Goal: Task Accomplishment & Management: Manage account settings

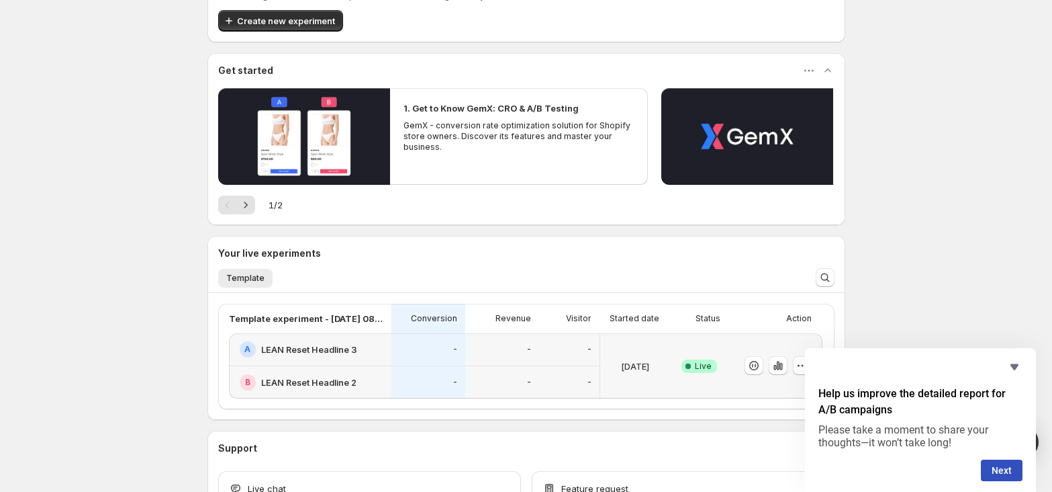
scroll to position [168, 0]
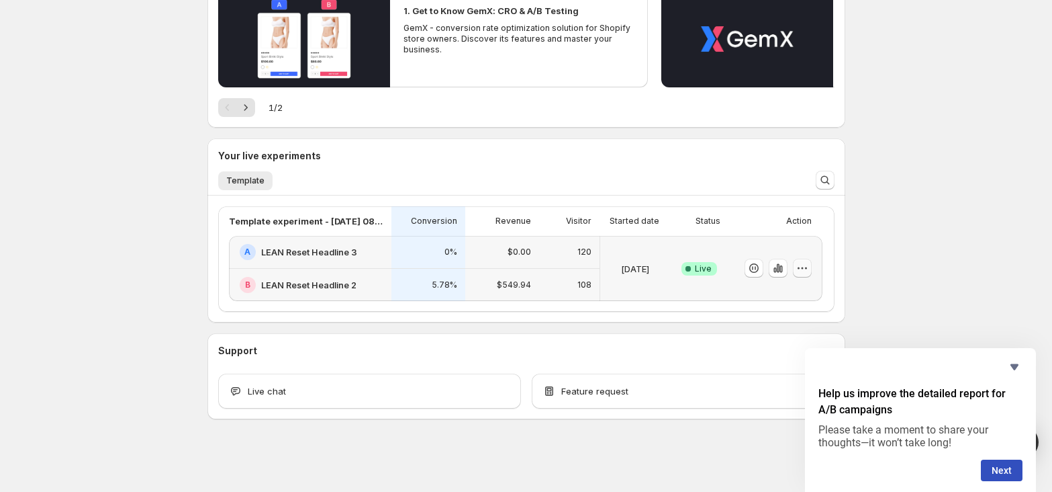
click at [807, 271] on icon "button" at bounding box center [802, 267] width 13 height 13
click at [786, 290] on span "Edit" at bounding box center [818, 295] width 140 height 13
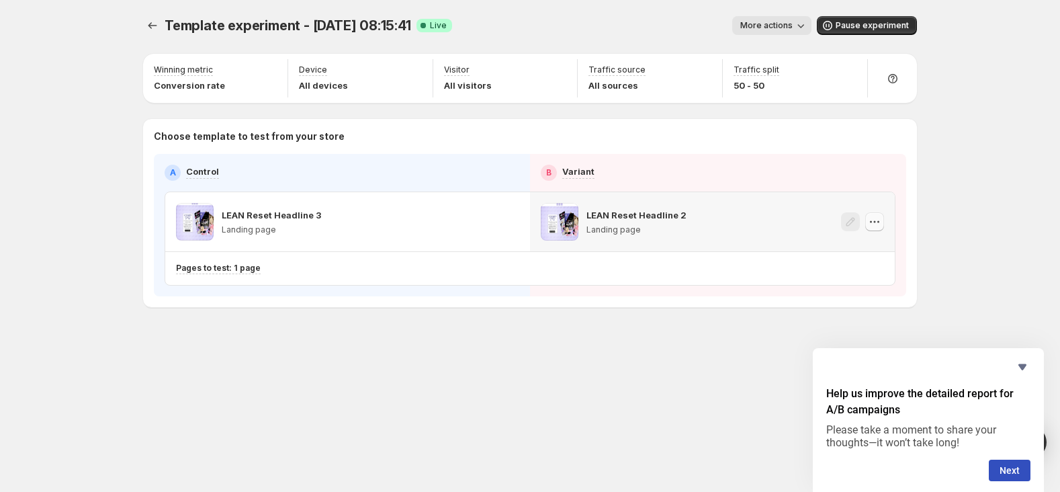
click at [878, 224] on icon "button" at bounding box center [874, 221] width 13 height 13
click at [947, 152] on div "Template experiment - [DATE] 08:15:41. This page is ready Template experiment -…" at bounding box center [530, 246] width 1060 height 492
click at [806, 34] on button "More actions" at bounding box center [771, 25] width 79 height 19
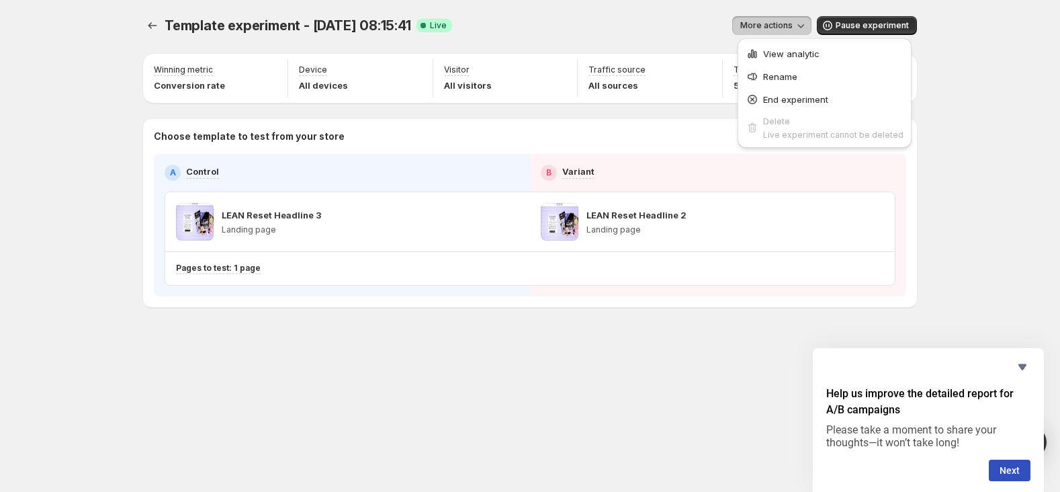
click at [595, 27] on div "More actions" at bounding box center [637, 25] width 349 height 19
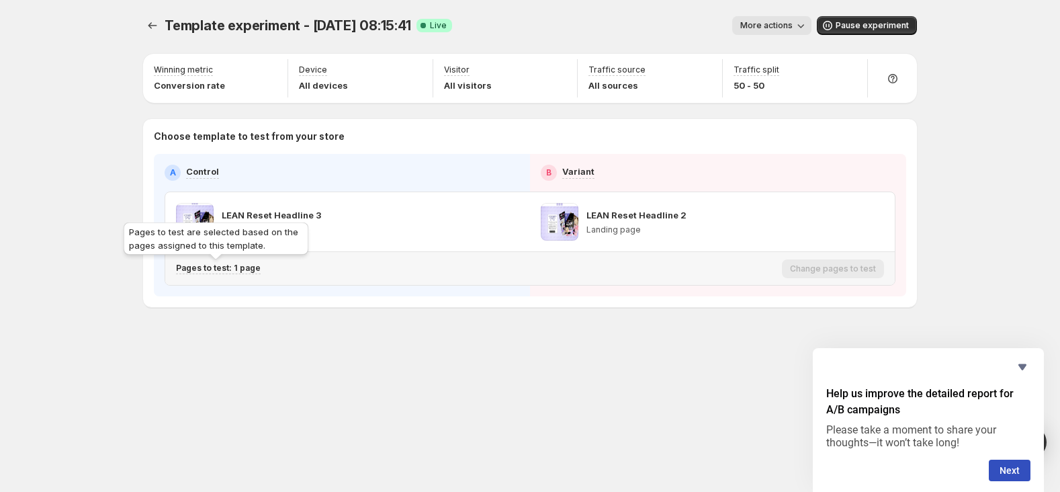
click at [231, 271] on p "Pages to test: 1 page" at bounding box center [218, 268] width 85 height 11
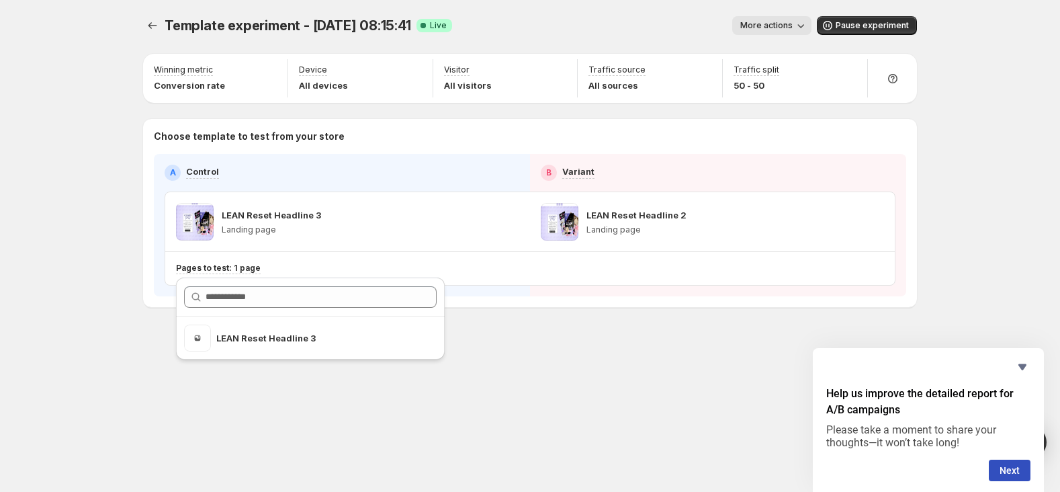
click at [215, 427] on div "Template experiment - [DATE] 08:15:41. This page is ready Template experiment -…" at bounding box center [530, 246] width 806 height 492
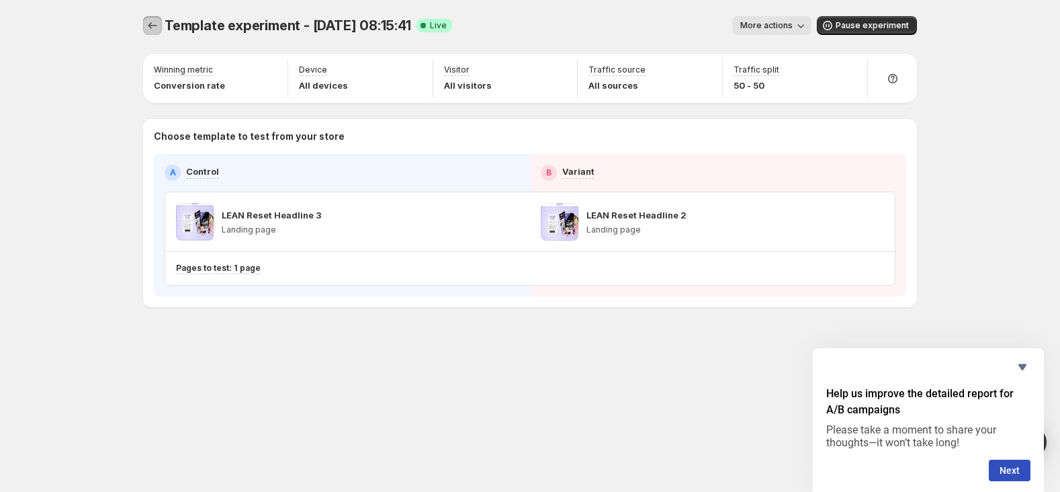
click at [153, 27] on icon "Experiments" at bounding box center [152, 25] width 13 height 13
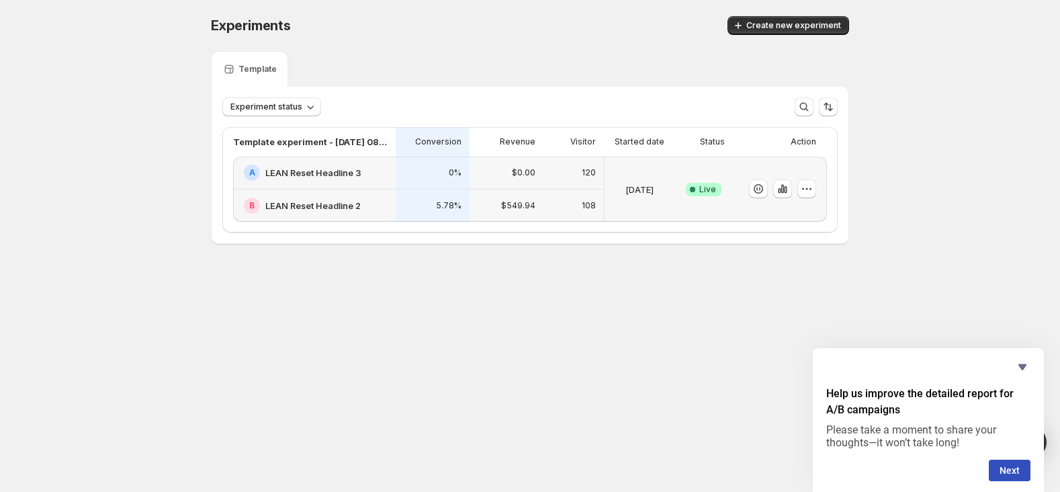
click at [588, 181] on div "120" at bounding box center [573, 172] width 60 height 33
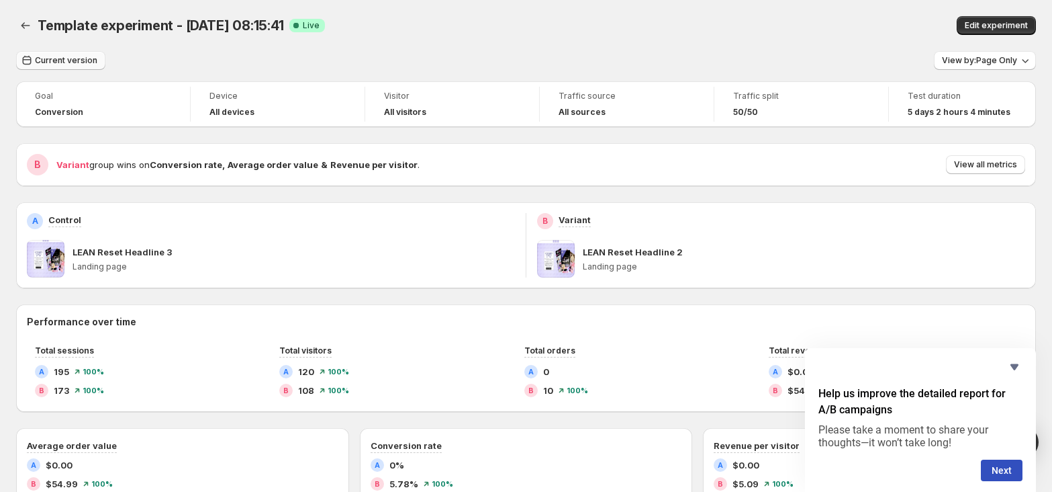
click at [58, 58] on span "Current version" at bounding box center [66, 60] width 62 height 11
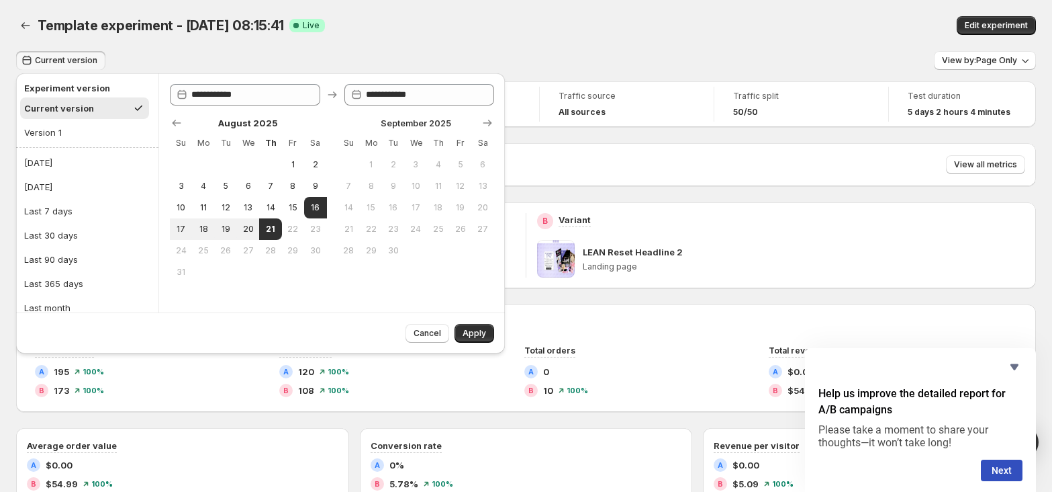
click at [375, 44] on div "Template experiment - [DATE] 08:15:41. This page is ready Template experiment -…" at bounding box center [526, 25] width 1020 height 51
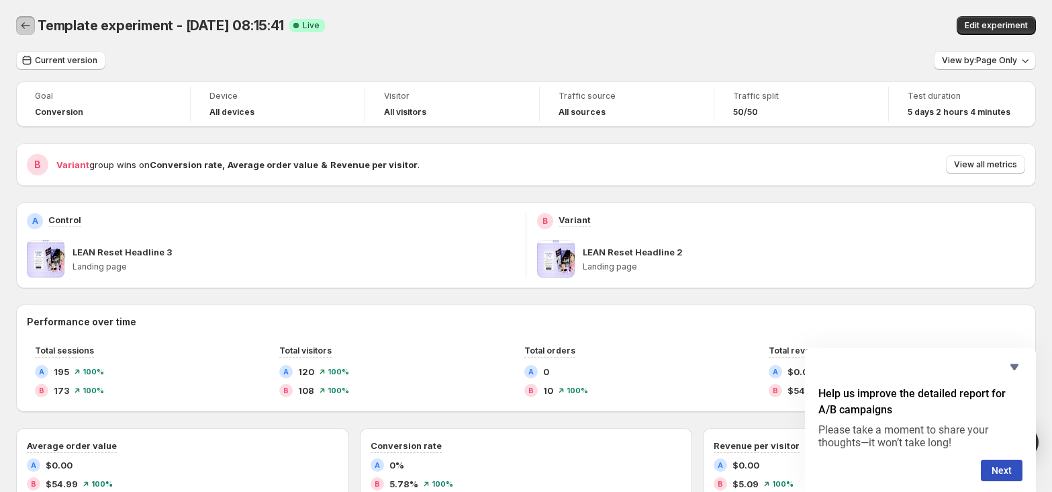
click at [27, 27] on icon "Back" at bounding box center [25, 25] width 13 height 13
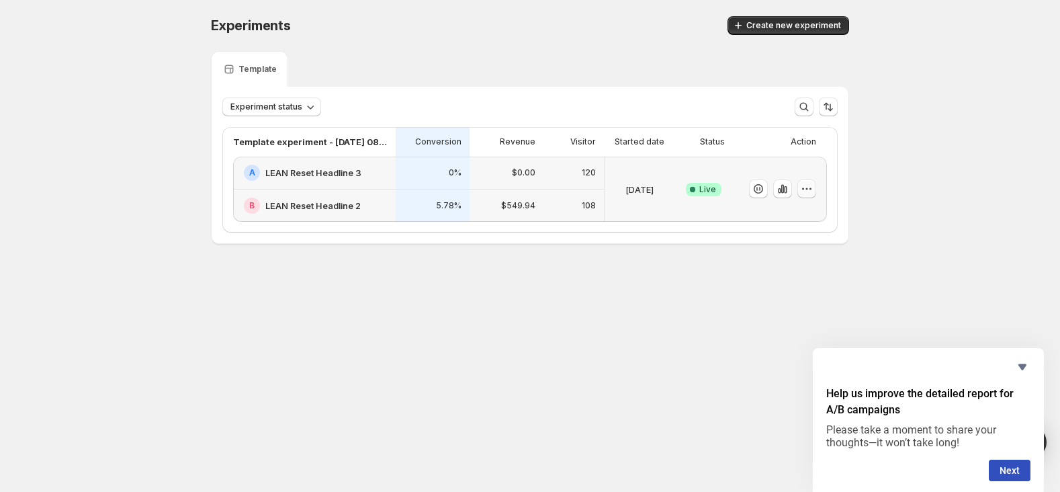
click at [800, 191] on icon "button" at bounding box center [806, 188] width 13 height 13
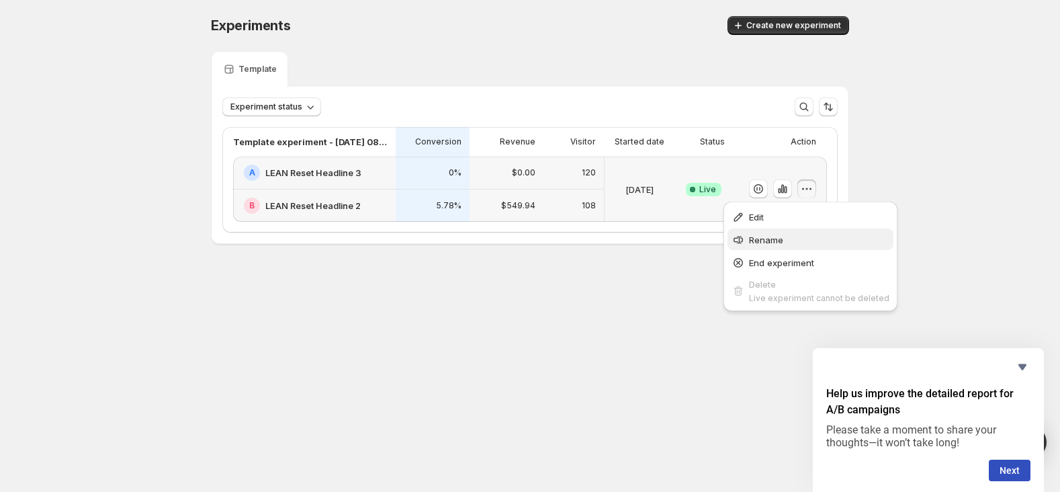
click at [789, 237] on span "Rename" at bounding box center [819, 239] width 140 height 13
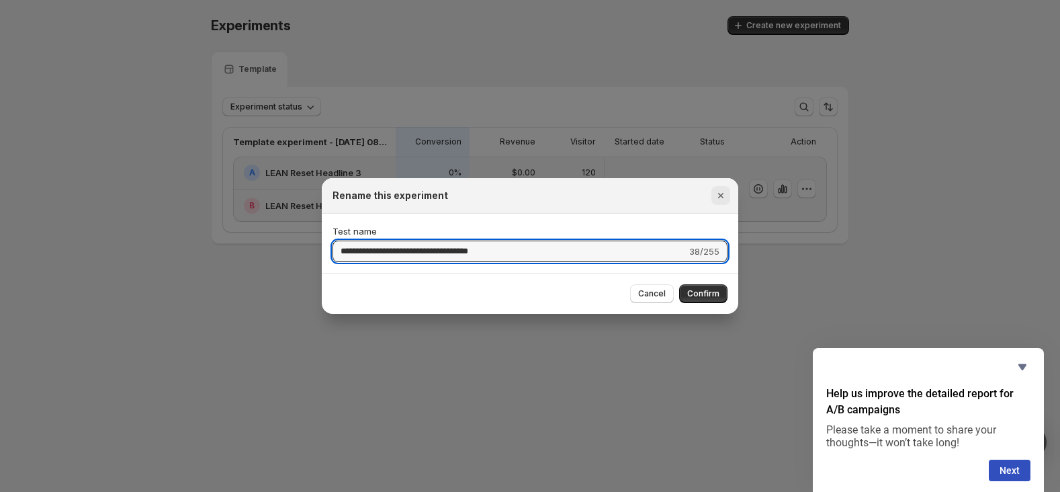
click at [723, 201] on icon "Close" at bounding box center [720, 195] width 13 height 13
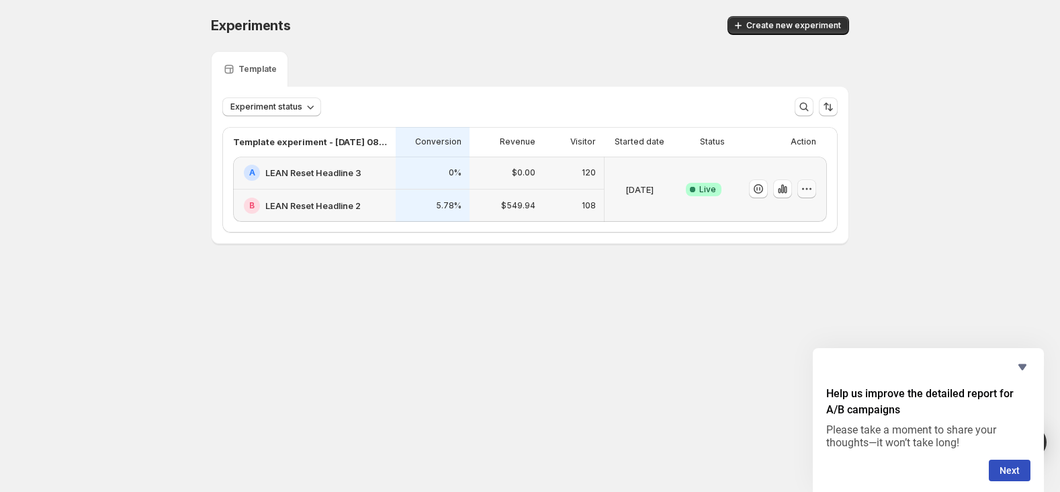
click at [803, 188] on icon "button" at bounding box center [806, 188] width 13 height 13
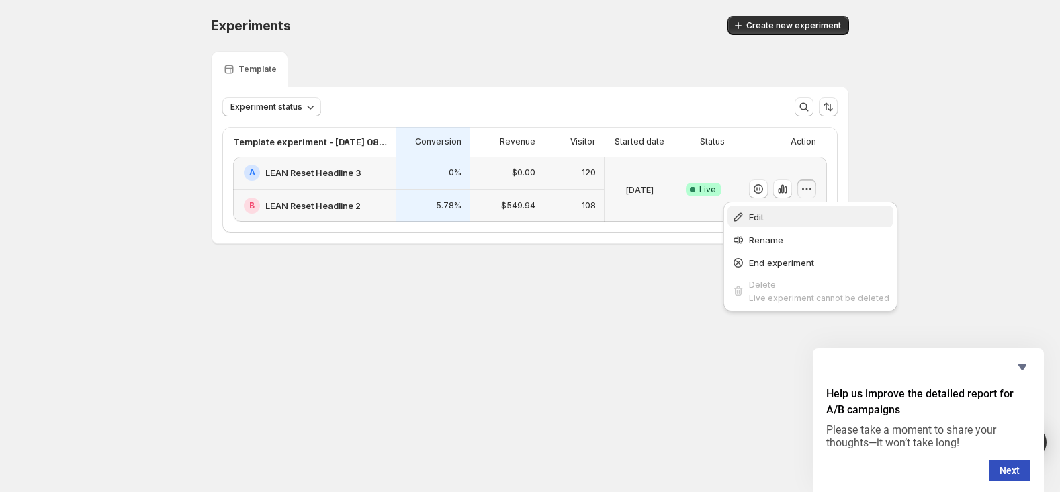
click at [784, 218] on span "Edit" at bounding box center [819, 216] width 140 height 13
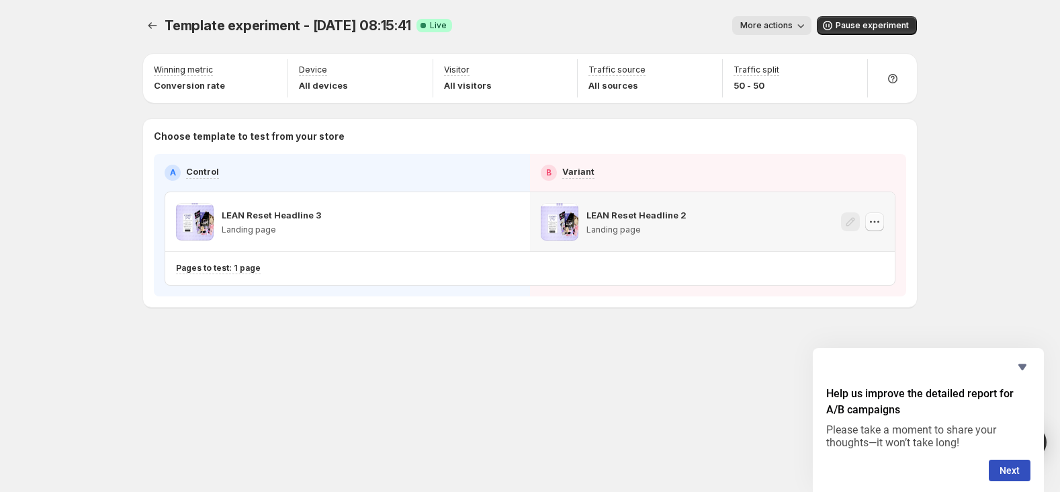
click at [880, 226] on icon "button" at bounding box center [874, 221] width 13 height 13
click at [513, 225] on icon "button" at bounding box center [509, 221] width 13 height 13
click at [337, 350] on div "Template experiment - [DATE] 08:15:41. This page is ready Template experiment -…" at bounding box center [530, 189] width 806 height 379
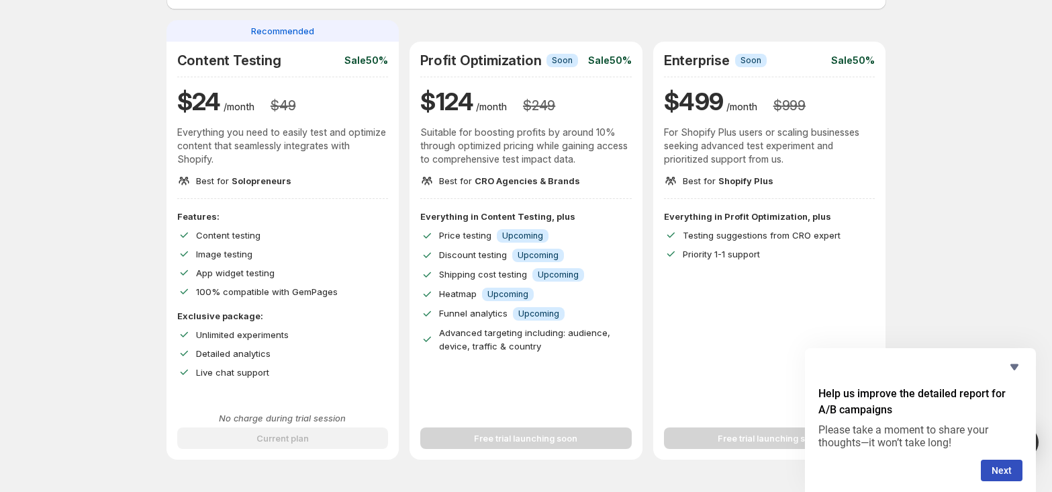
scroll to position [112, 0]
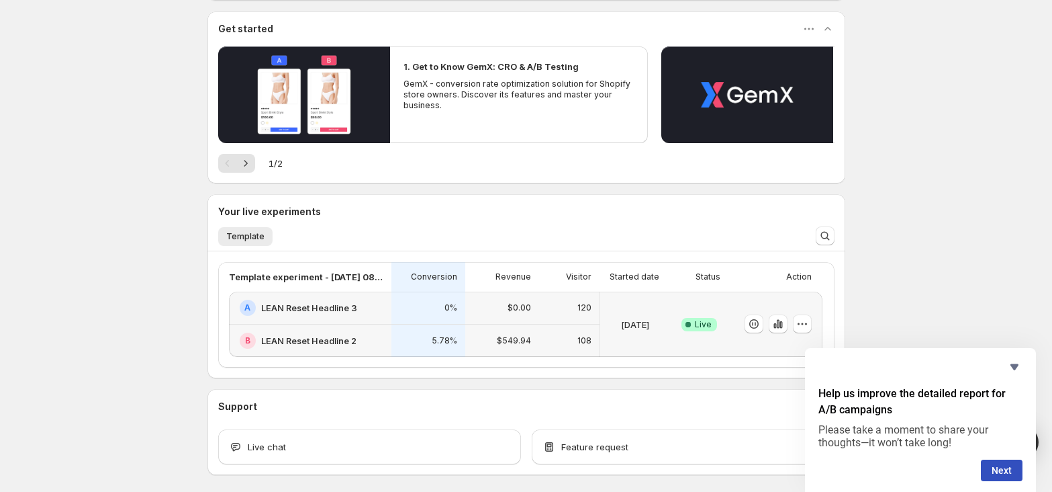
scroll to position [168, 0]
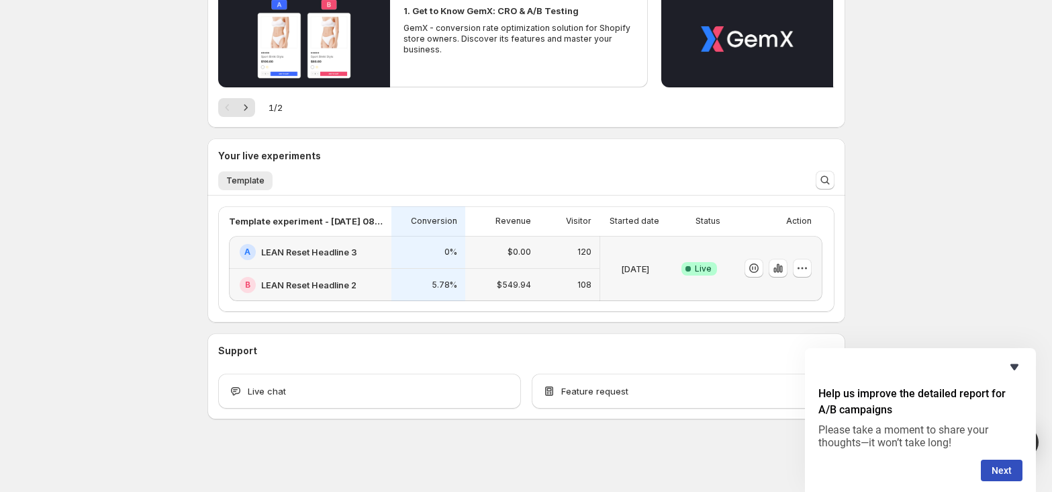
click at [1018, 367] on icon "Hide survey" at bounding box center [1015, 367] width 16 height 16
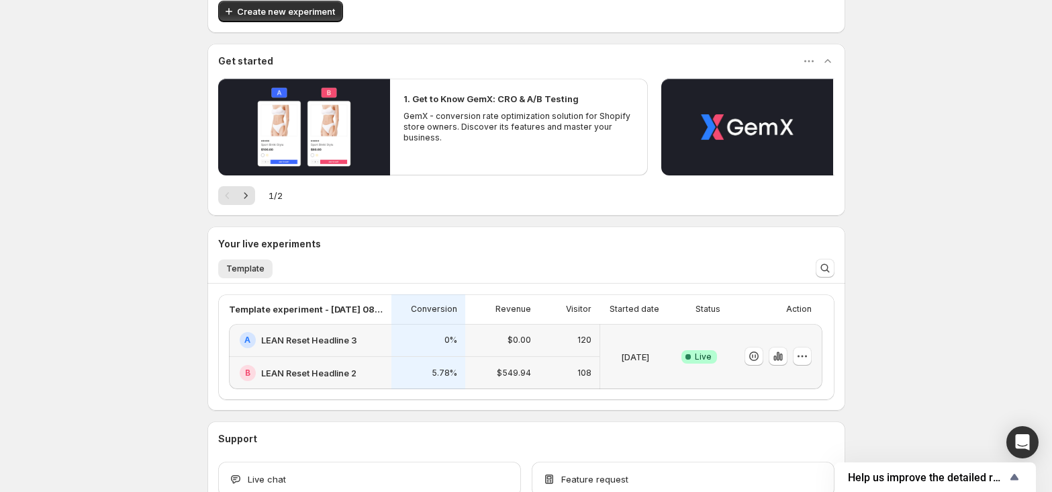
scroll to position [0, 0]
